Goal: Transaction & Acquisition: Purchase product/service

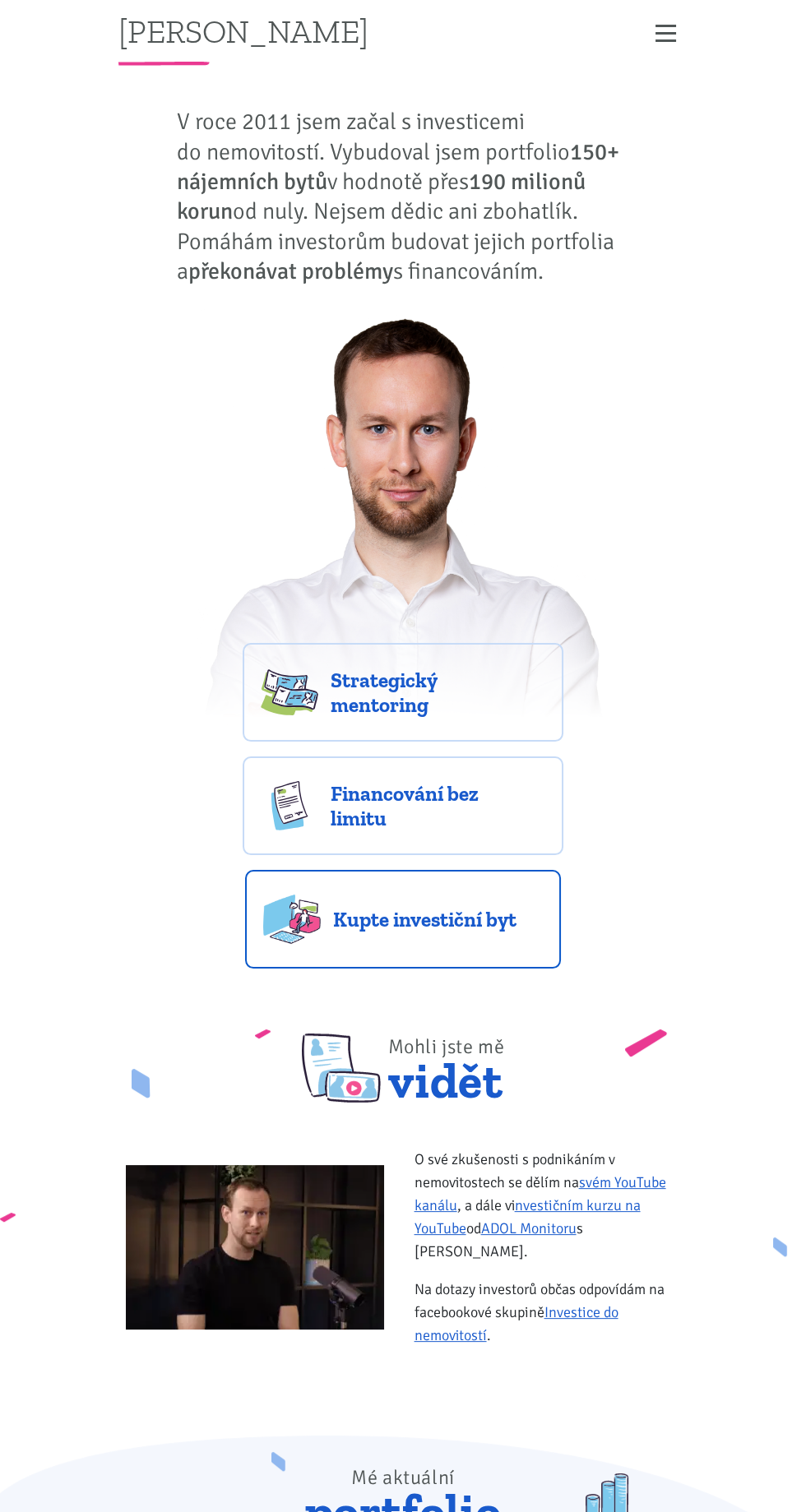
click at [551, 902] on link "Kupte investiční byt" at bounding box center [403, 919] width 316 height 99
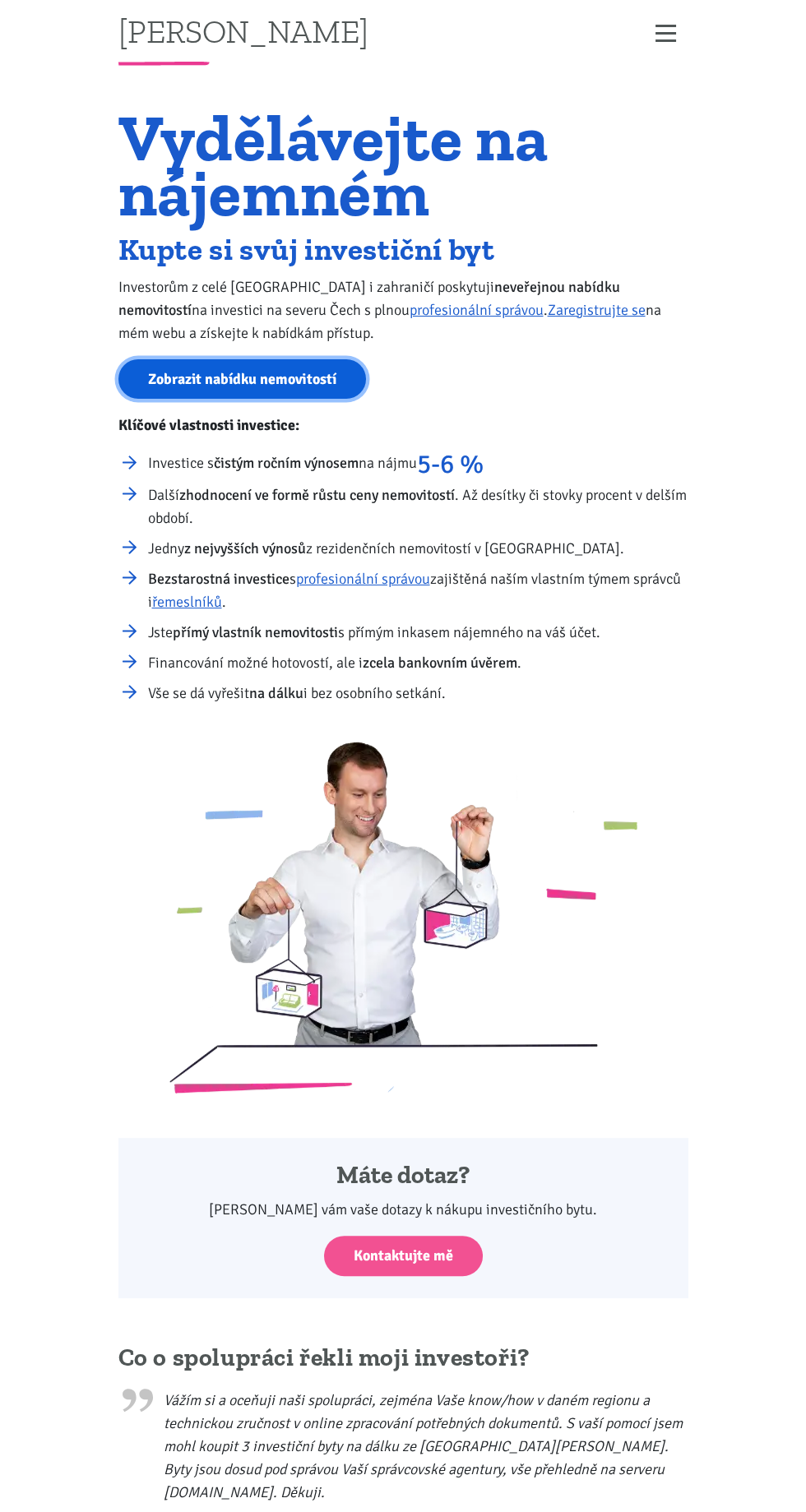
click at [231, 388] on link "Zobrazit nabídku nemovitostí" at bounding box center [242, 379] width 247 height 40
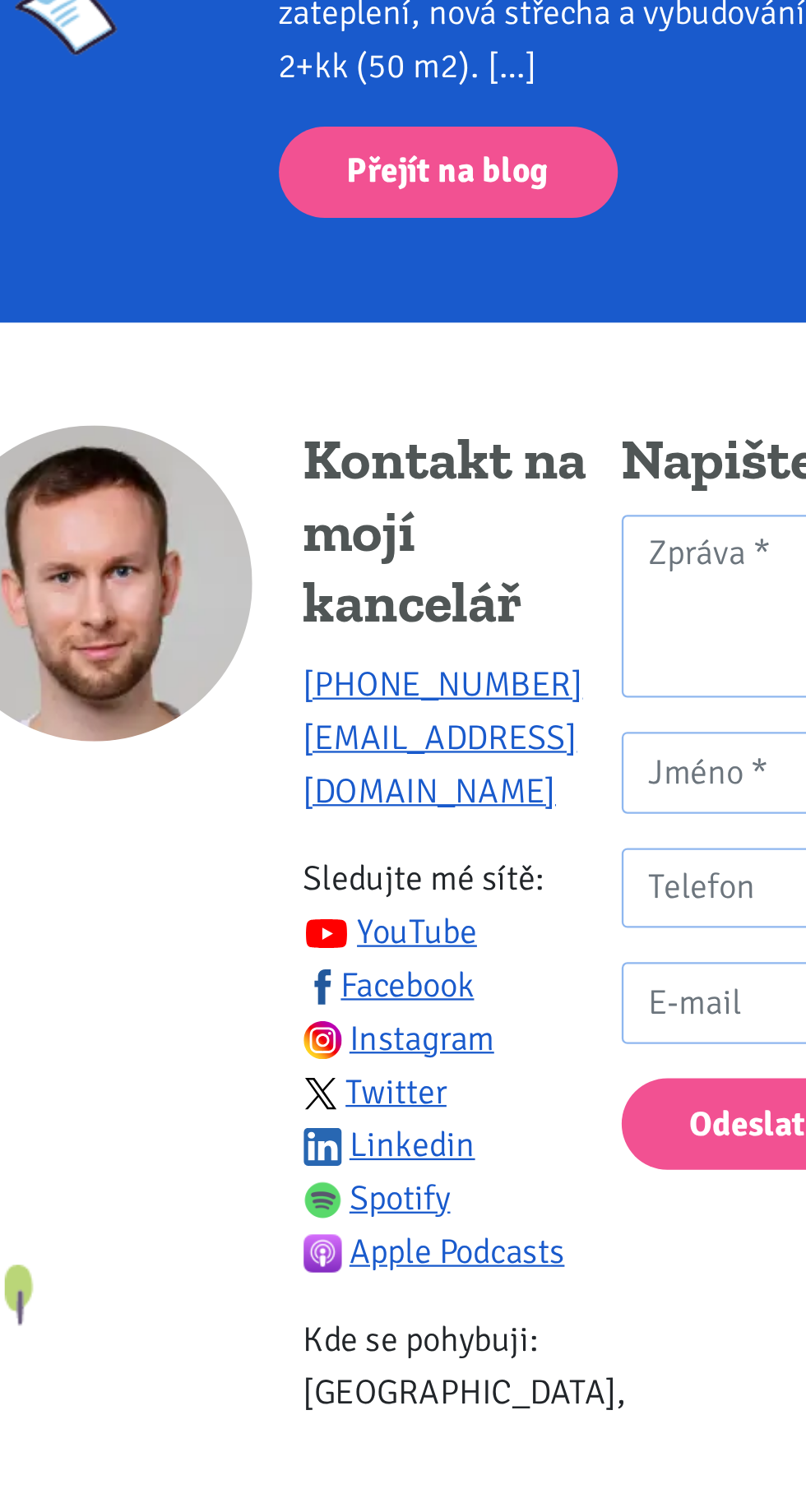
scroll to position [4699, 0]
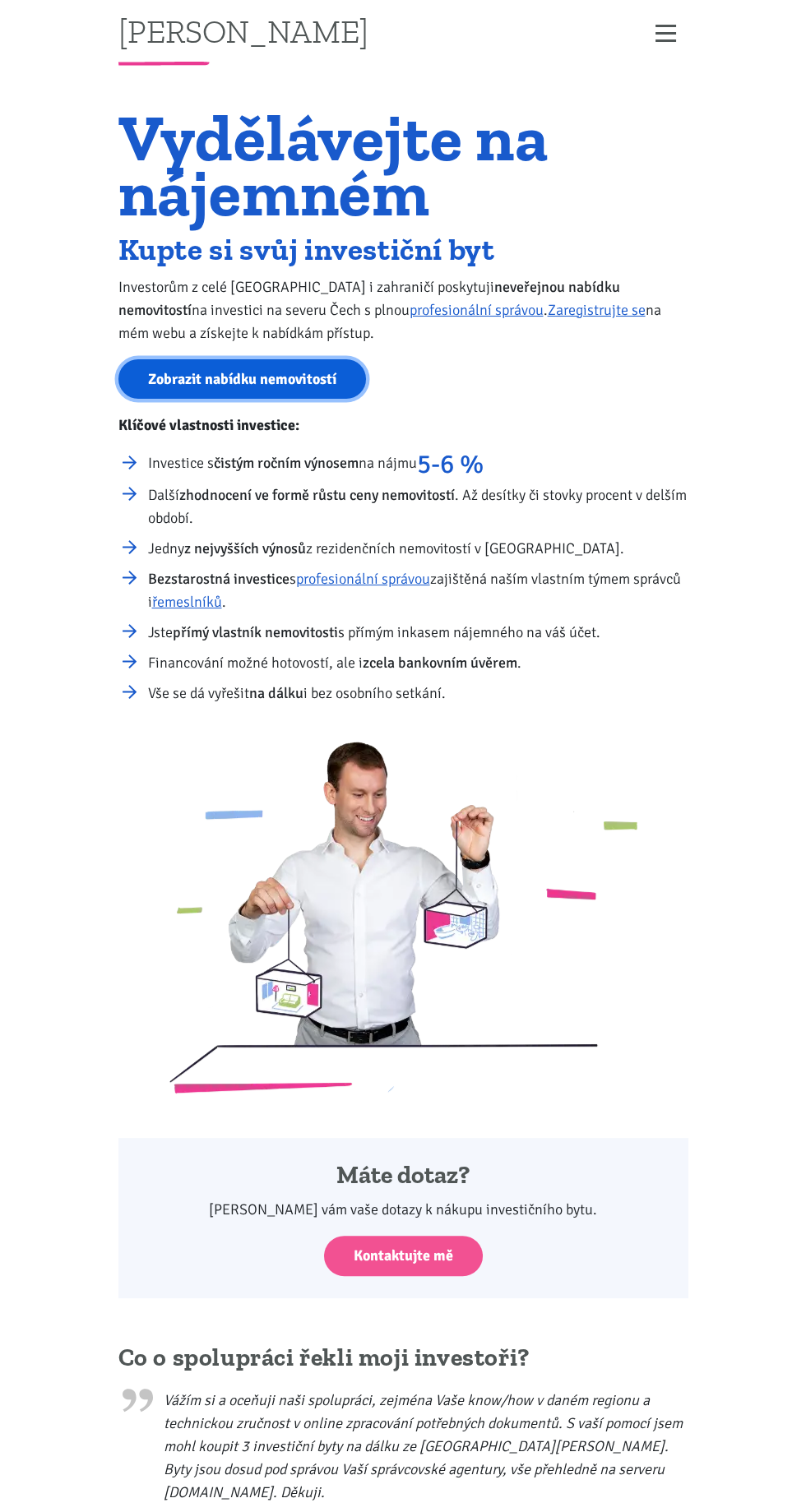
click at [242, 375] on link "Zobrazit nabídku nemovitostí" at bounding box center [242, 379] width 247 height 40
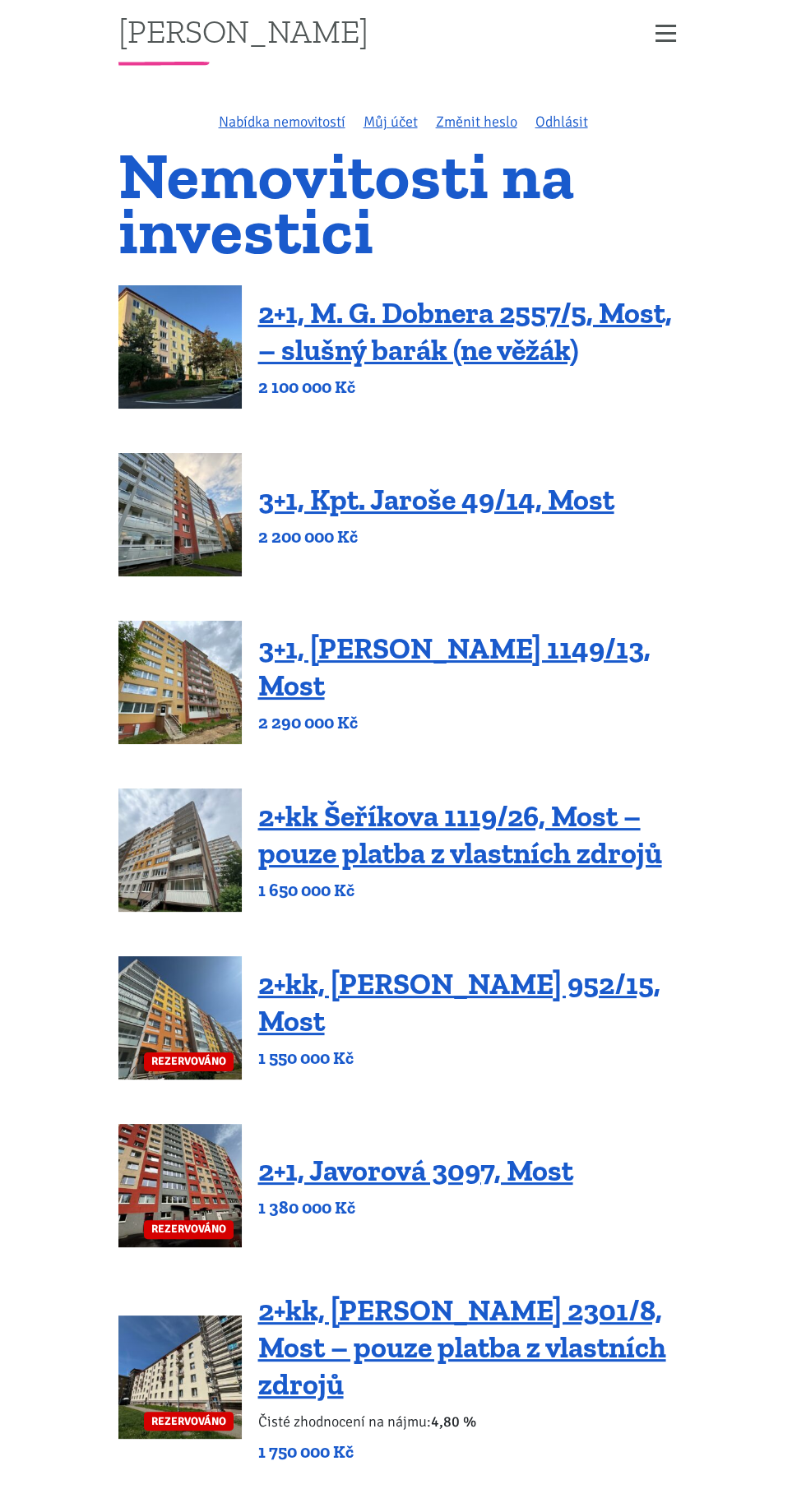
scroll to position [1, 0]
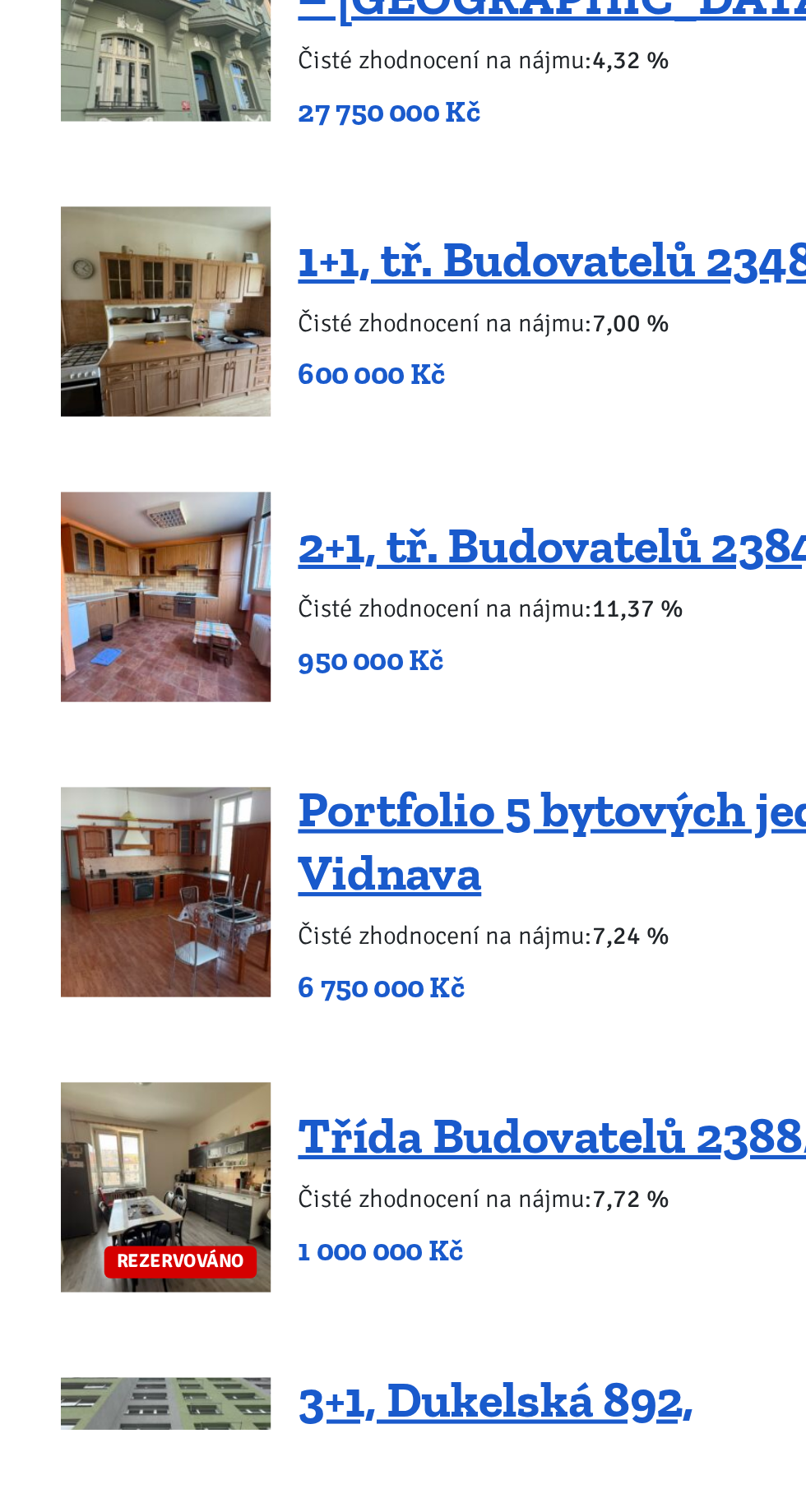
scroll to position [2632, 0]
